Goal: Task Accomplishment & Management: Complete application form

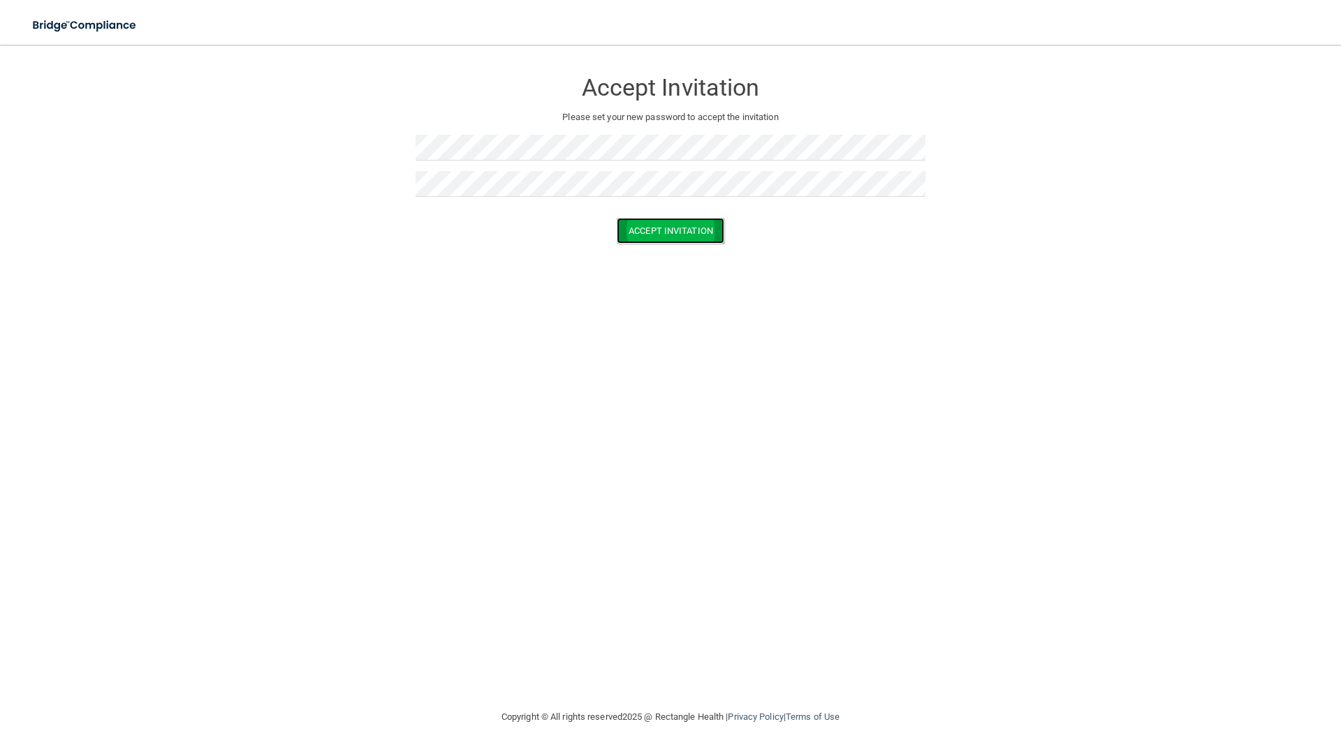
click at [663, 230] on button "Accept Invitation" at bounding box center [671, 231] width 108 height 26
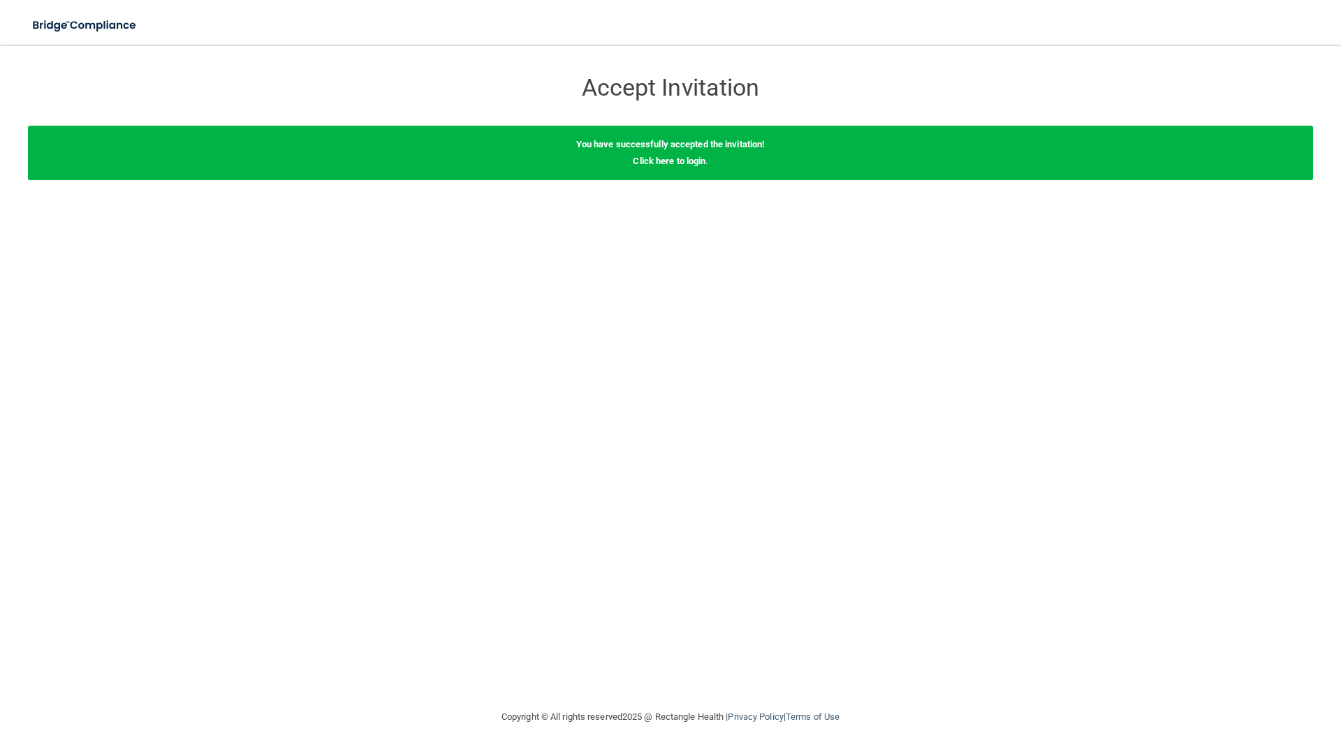
click at [645, 18] on nav "Toggle navigation Manage My Enterprise Manage My Location" at bounding box center [670, 22] width 1341 height 45
click at [689, 163] on link "Click here to login" at bounding box center [669, 161] width 73 height 10
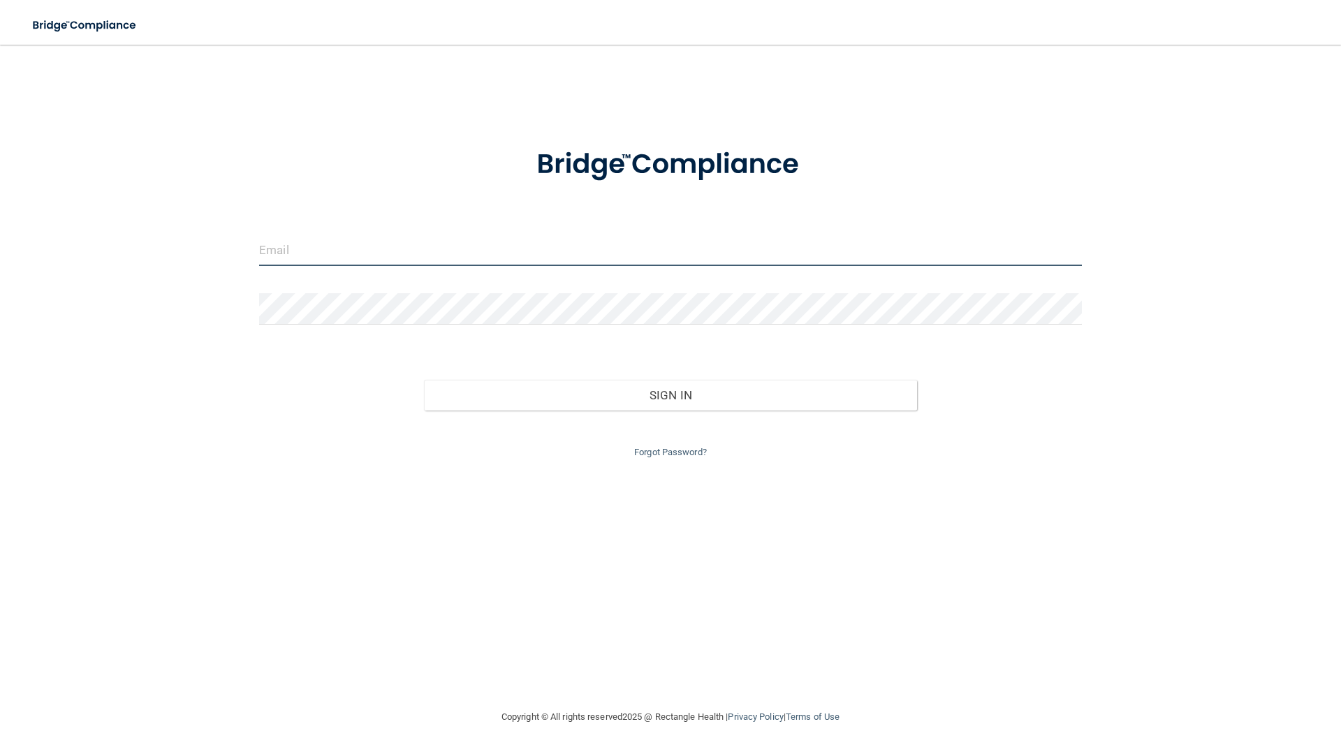
click at [432, 249] on input "email" at bounding box center [670, 250] width 823 height 31
type input "[EMAIL_ADDRESS][DOMAIN_NAME]"
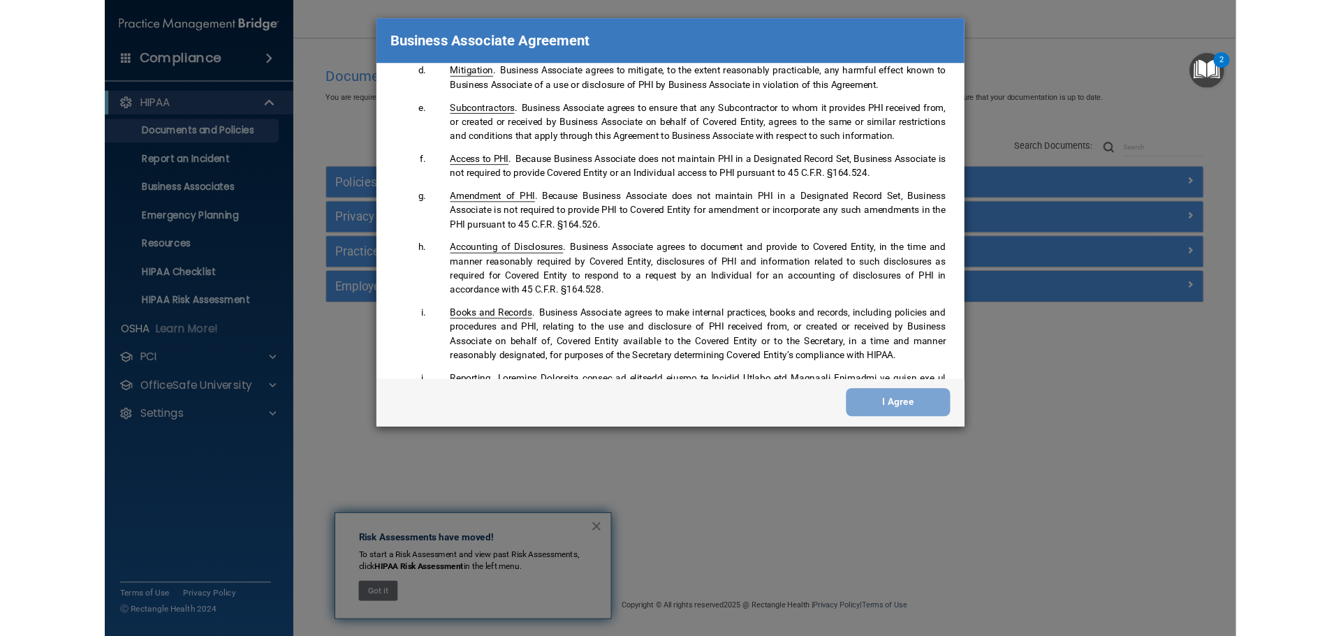
scroll to position [2848, 0]
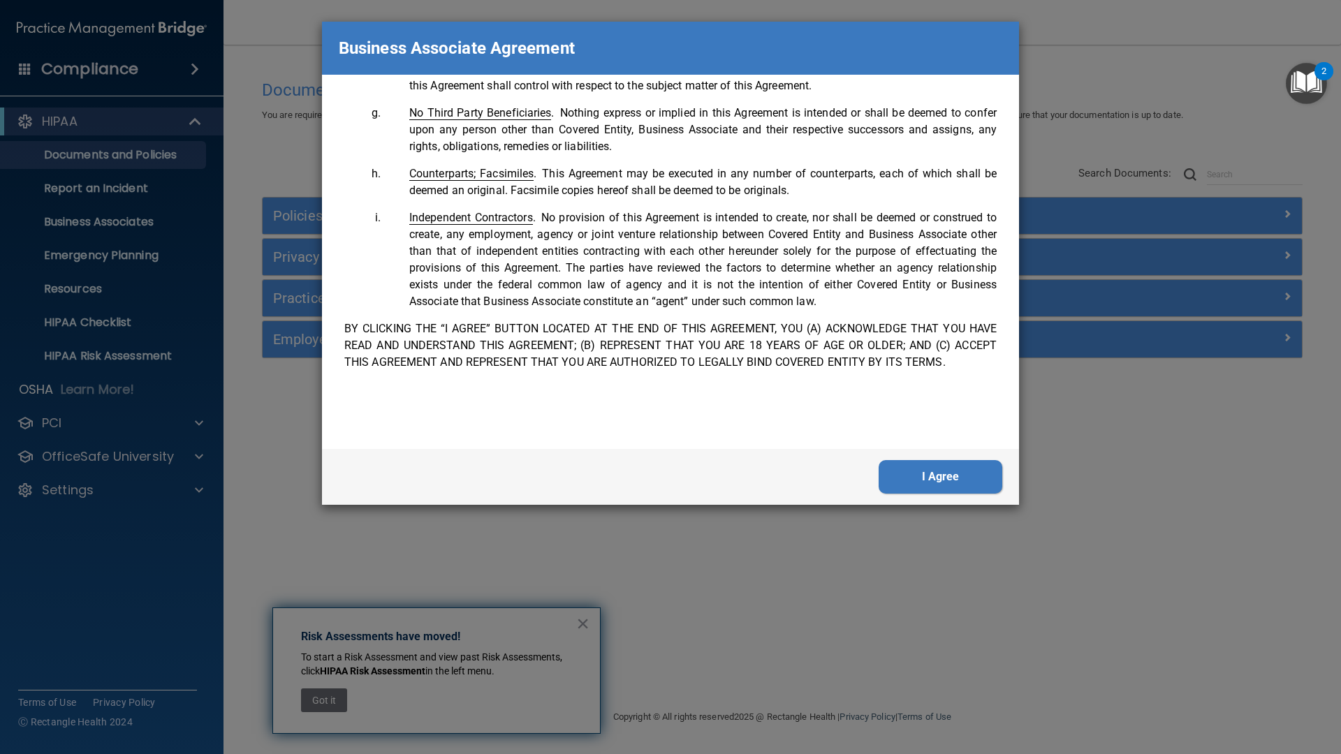
click at [928, 473] on button "I Agree" at bounding box center [940, 477] width 124 height 34
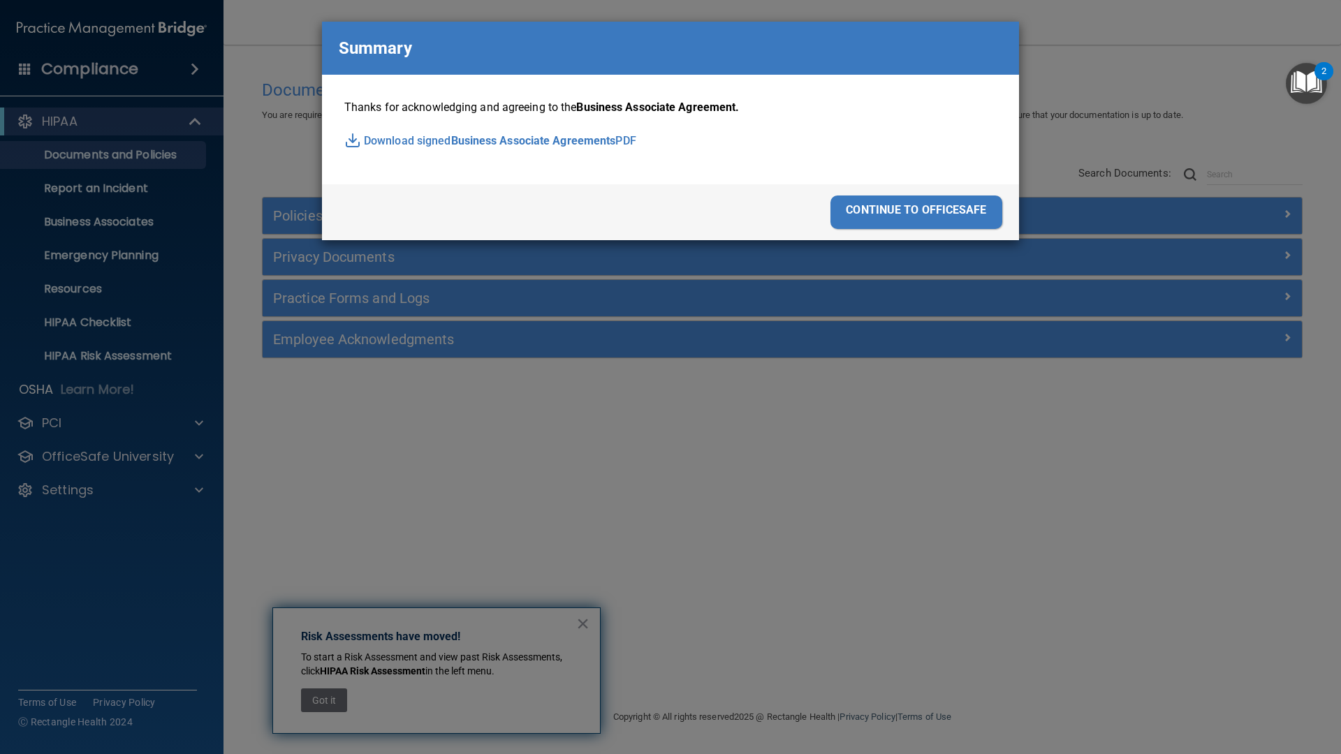
click at [865, 210] on div "continue to officesafe" at bounding box center [916, 213] width 172 height 34
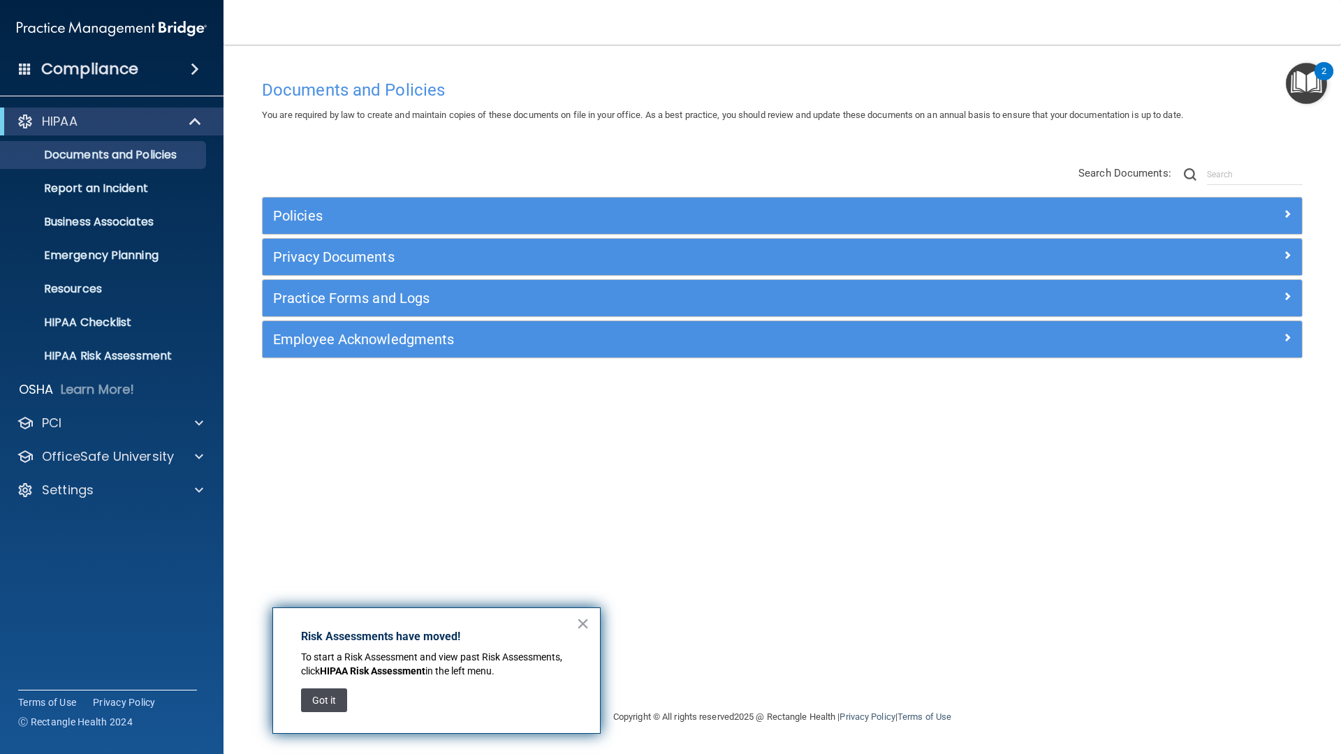
click at [327, 695] on button "Got it" at bounding box center [324, 701] width 46 height 24
